Goal: Information Seeking & Learning: Learn about a topic

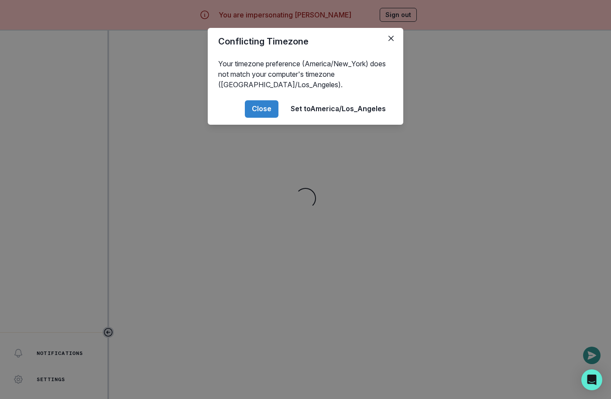
click at [290, 246] on div "Conflicting Timezone Your timezone preference (America/New_York) does not match…" at bounding box center [305, 199] width 611 height 399
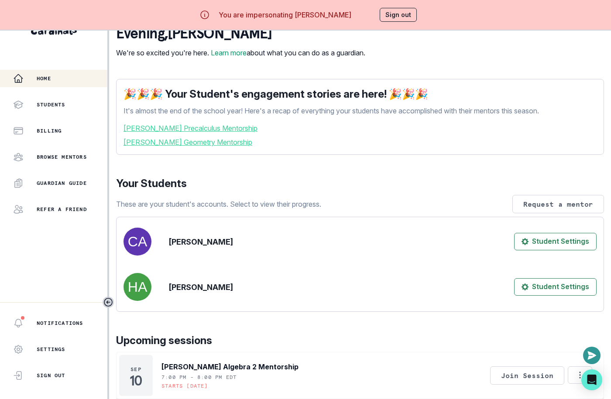
scroll to position [225, 0]
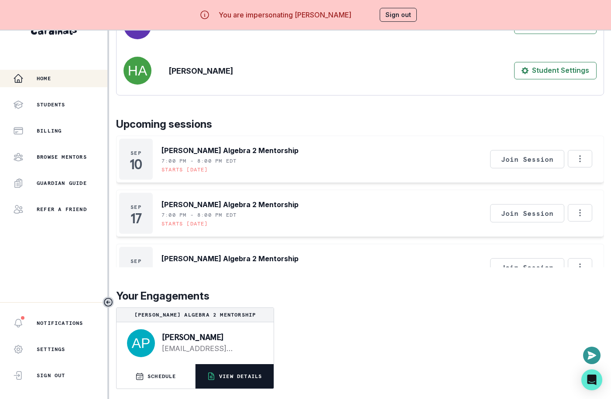
click at [253, 372] on button "VIEW DETAILS" at bounding box center [234, 376] width 79 height 24
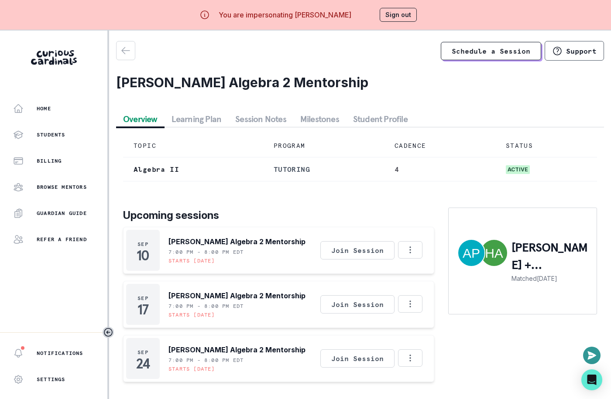
scroll to position [30, 0]
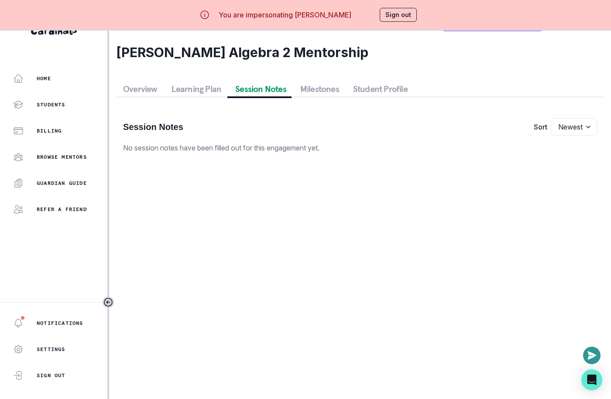
click at [250, 89] on button "Session Notes" at bounding box center [260, 89] width 65 height 16
click at [137, 84] on button "Overview" at bounding box center [140, 89] width 48 height 16
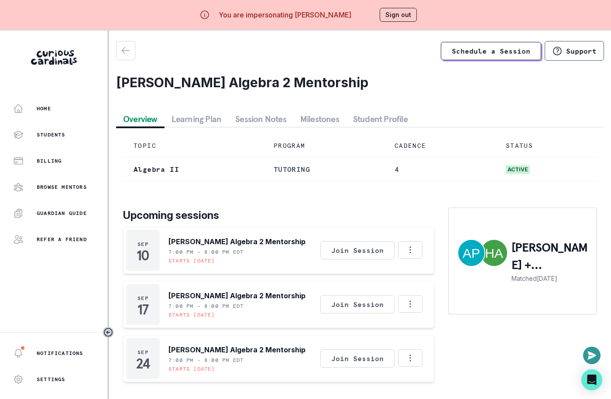
scroll to position [0, 0]
drag, startPoint x: 218, startPoint y: 82, endPoint x: 119, endPoint y: 81, distance: 99.0
click at [119, 81] on h2 "[PERSON_NAME] Algebra 2 Mentorship" at bounding box center [360, 83] width 488 height 16
click at [396, 14] on button "Sign out" at bounding box center [397, 15] width 37 height 14
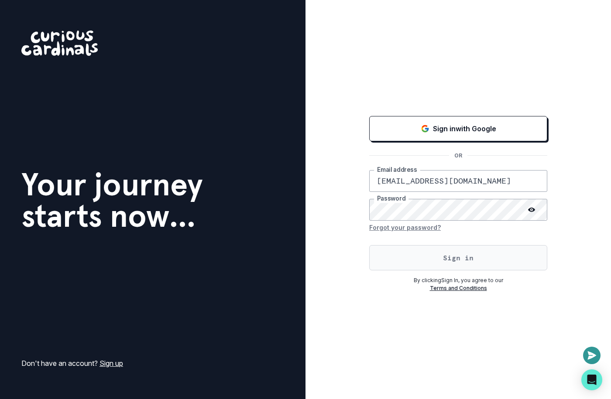
click at [465, 263] on button "Sign in" at bounding box center [458, 257] width 178 height 25
